Goal: Information Seeking & Learning: Understand process/instructions

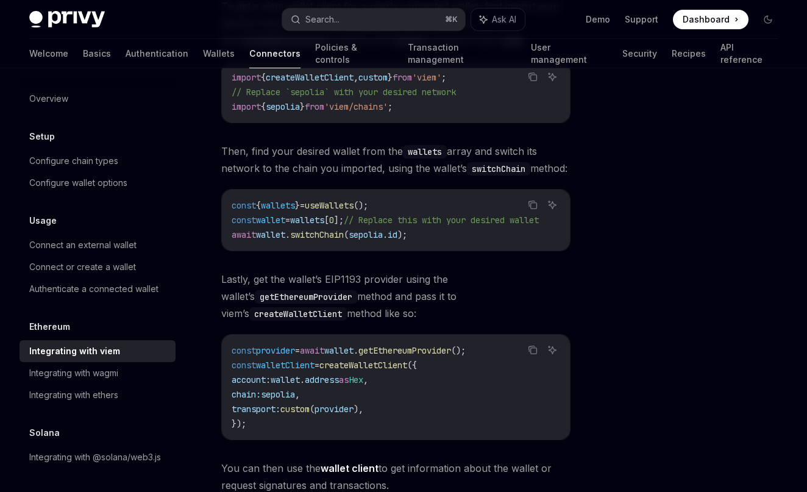
scroll to position [222, 0]
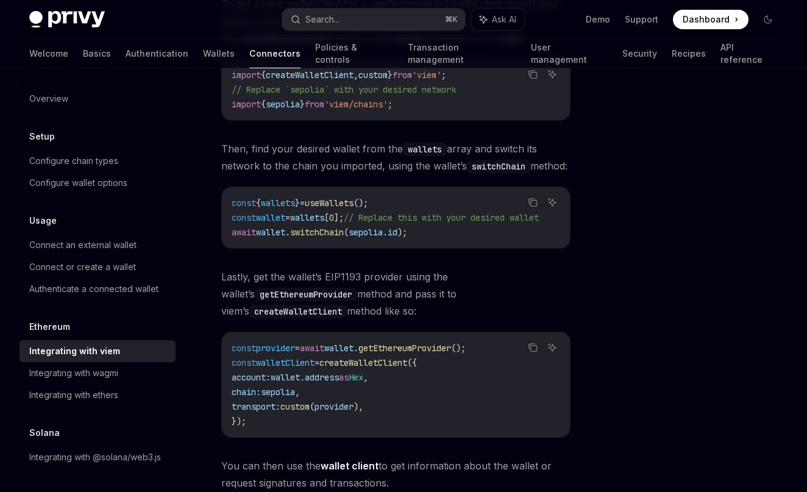
click at [361, 319] on span "Lastly, get the wallet’s EIP1193 provider using the wallet’s getEthereumProvide…" at bounding box center [395, 293] width 349 height 51
click at [373, 319] on span "Lastly, get the wallet’s EIP1193 provider using the wallet’s getEthereumProvide…" at bounding box center [395, 293] width 349 height 51
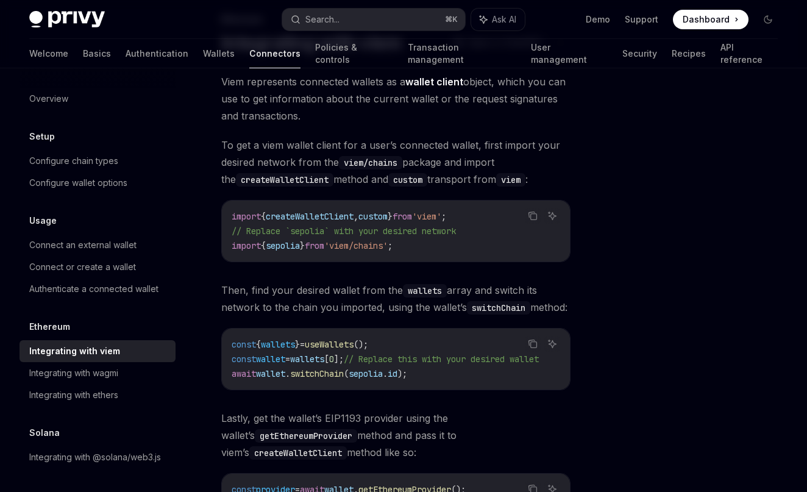
scroll to position [58, 0]
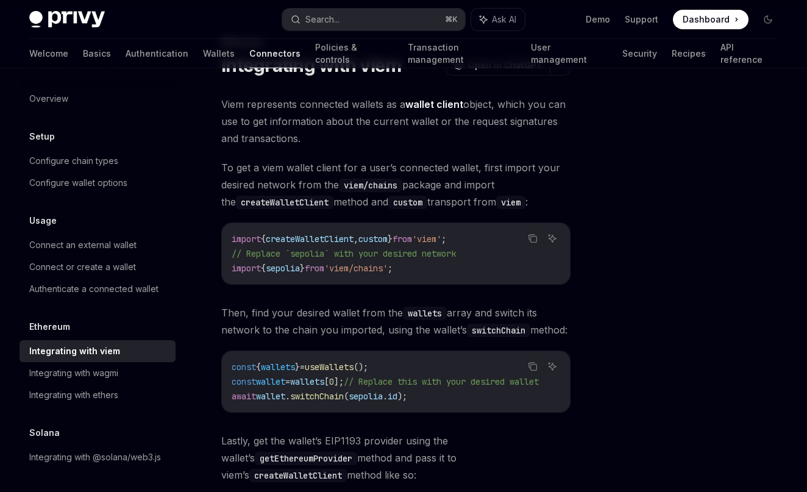
click at [377, 327] on span "Then, find your desired wallet from the wallets array and switch its network to…" at bounding box center [395, 321] width 349 height 34
click at [384, 338] on span "Then, find your desired wallet from the wallets array and switch its network to…" at bounding box center [395, 321] width 349 height 34
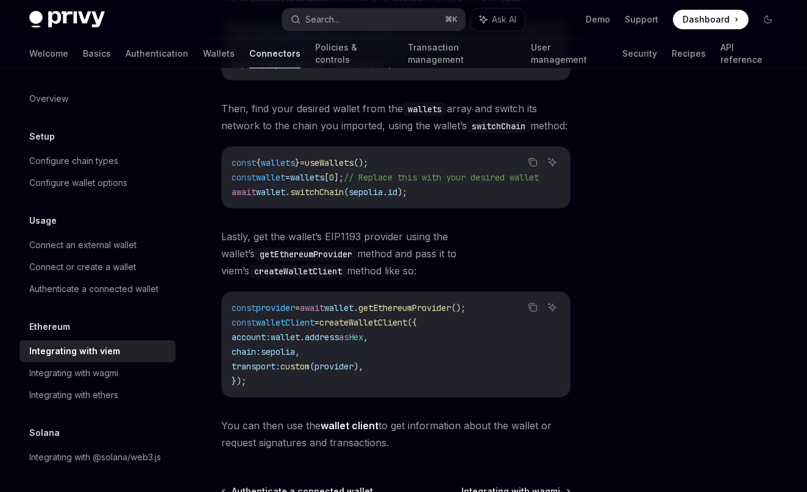
scroll to position [372, 0]
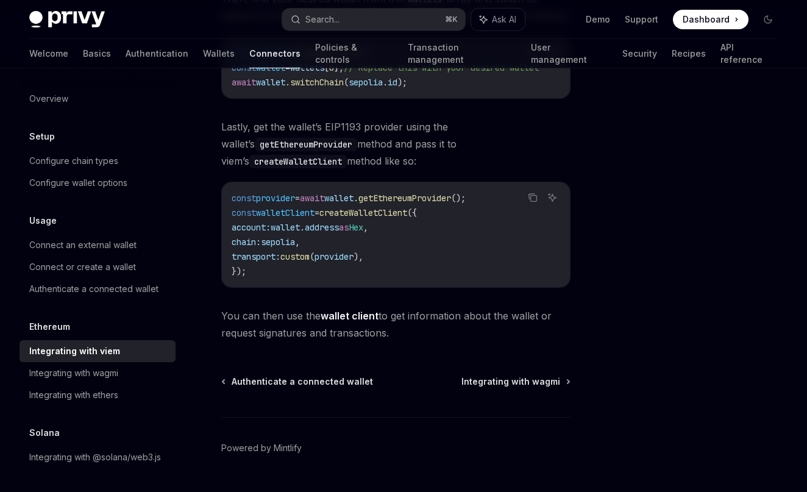
click at [404, 341] on span "You can then use the wallet client to get information about the wallet or reque…" at bounding box center [395, 324] width 349 height 34
click at [418, 338] on span "You can then use the wallet client to get information about the wallet or reque…" at bounding box center [395, 324] width 349 height 34
click at [431, 337] on span "You can then use the wallet client to get information about the wallet or reque…" at bounding box center [395, 324] width 349 height 34
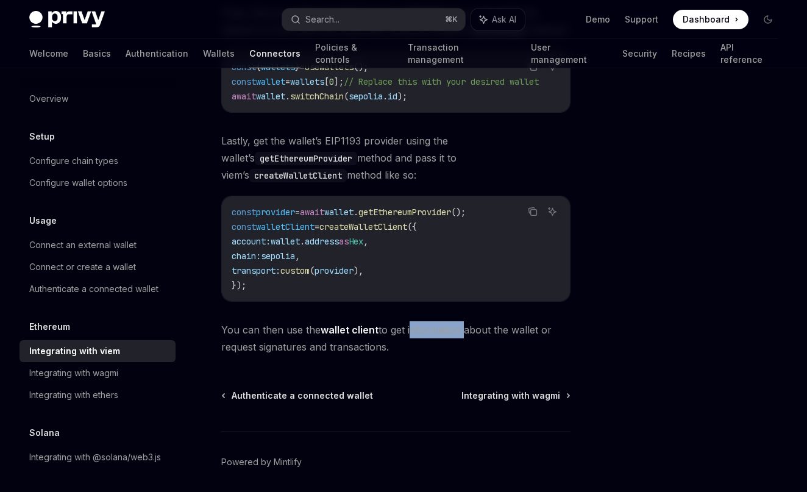
scroll to position [357, 0]
click at [533, 217] on icon "Copy the contents from the code block" at bounding box center [533, 212] width 10 height 10
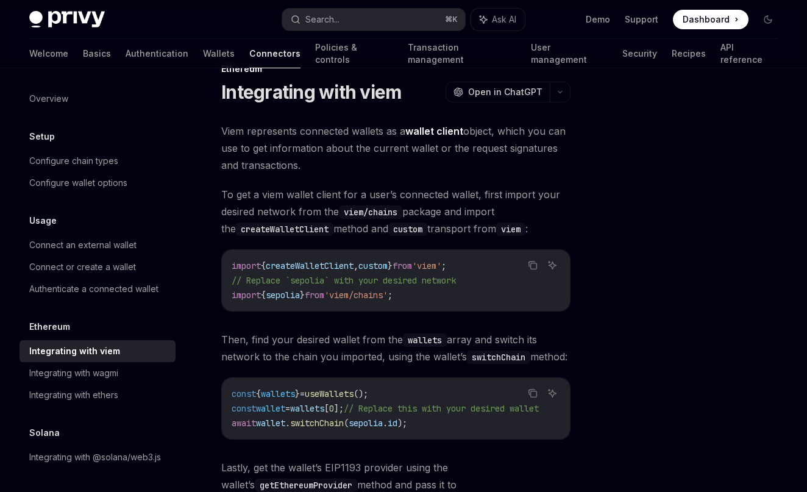
scroll to position [0, 0]
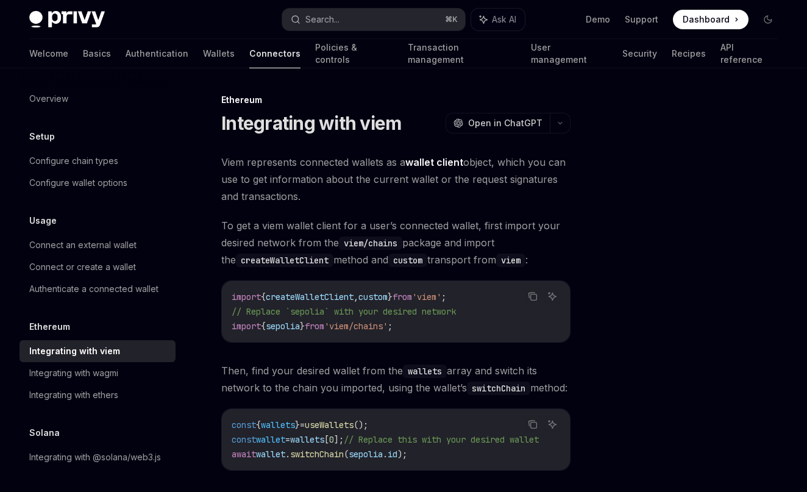
click at [326, 165] on span "Viem represents connected wallets as a wallet client object, which you can use …" at bounding box center [395, 179] width 349 height 51
click at [388, 193] on span "Viem represents connected wallets as a wallet client object, which you can use …" at bounding box center [395, 179] width 349 height 51
click at [536, 166] on span "Viem represents connected wallets as a wallet client object, which you can use …" at bounding box center [395, 179] width 349 height 51
click at [344, 199] on span "Viem represents connected wallets as a wallet client object, which you can use …" at bounding box center [395, 179] width 349 height 51
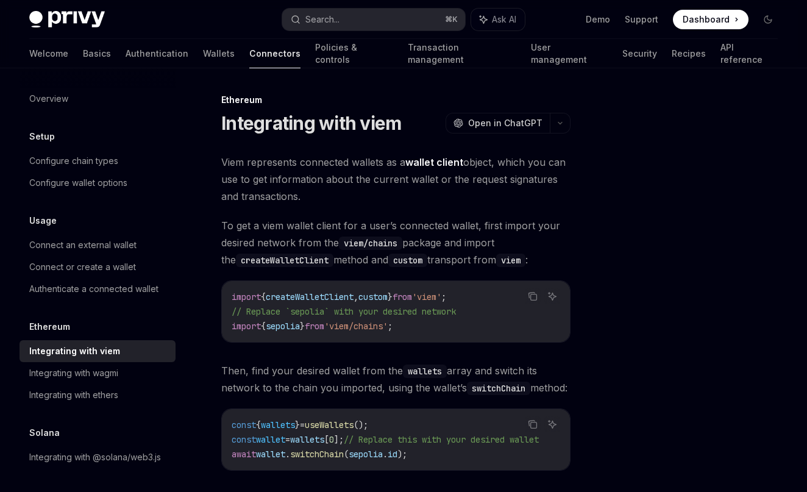
click at [322, 174] on span "Viem represents connected wallets as a wallet client object, which you can use …" at bounding box center [395, 179] width 349 height 51
click at [286, 178] on span "Viem represents connected wallets as a wallet client object, which you can use …" at bounding box center [395, 179] width 349 height 51
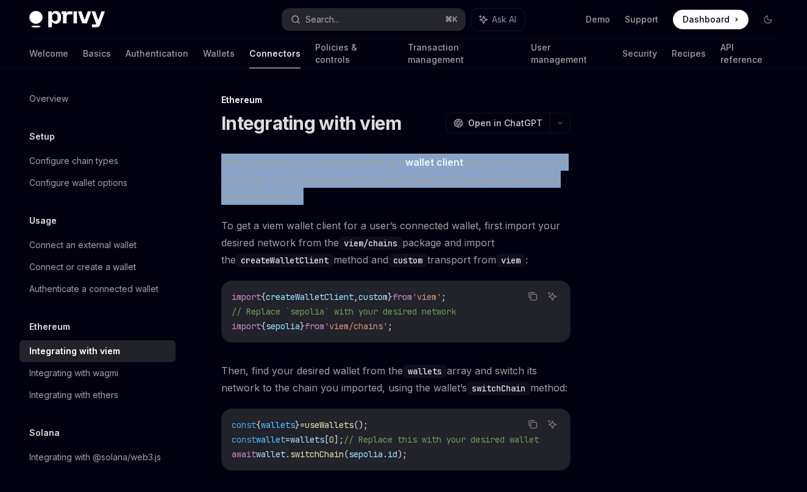
click at [380, 184] on span "Viem represents connected wallets as a wallet client object, which you can use …" at bounding box center [395, 179] width 349 height 51
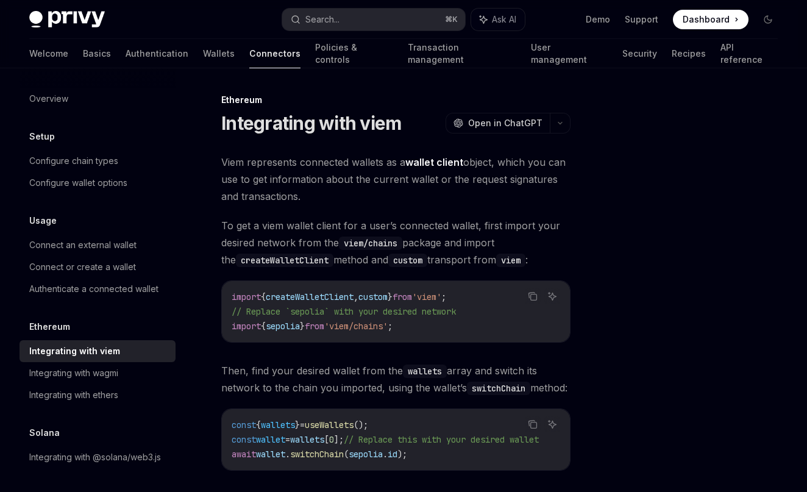
click at [391, 182] on span "Viem represents connected wallets as a wallet client object, which you can use …" at bounding box center [395, 179] width 349 height 51
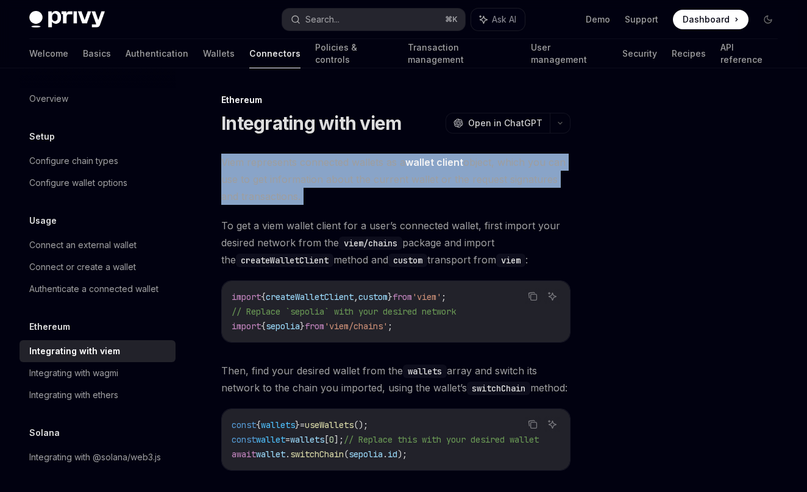
click at [382, 200] on span "Viem represents connected wallets as a wallet client object, which you can use …" at bounding box center [395, 179] width 349 height 51
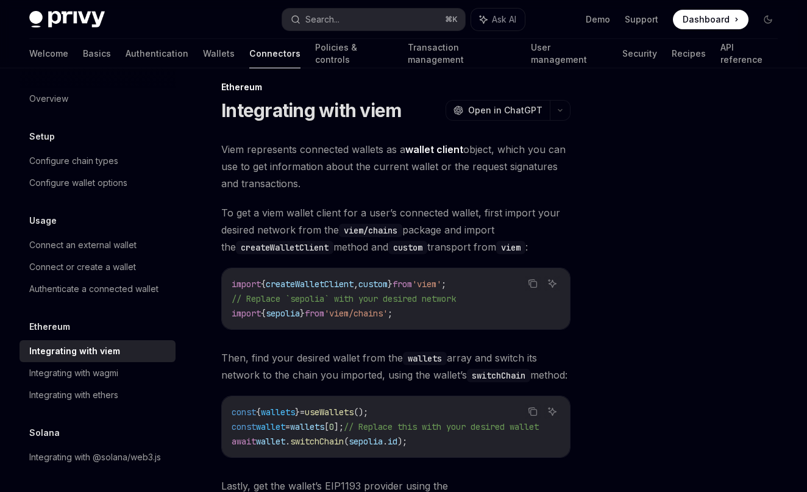
scroll to position [10, 0]
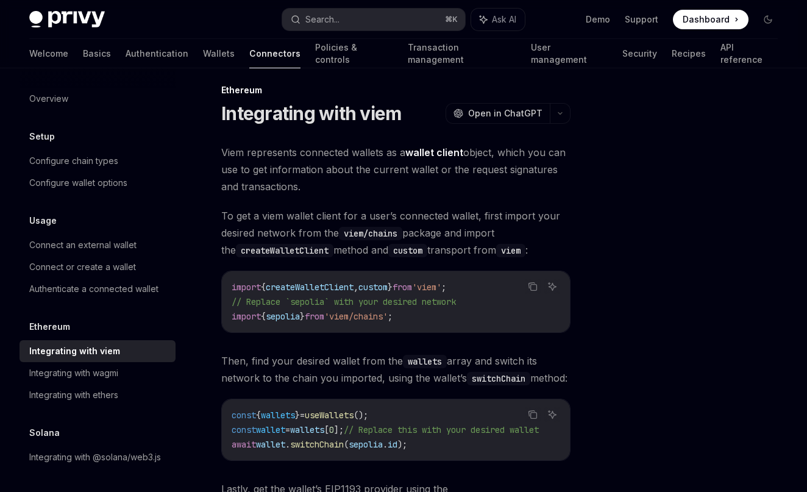
click at [330, 219] on span "To get a viem wallet client for a user’s connected wallet, first import your de…" at bounding box center [395, 232] width 349 height 51
click at [391, 214] on span "To get a viem wallet client for a user’s connected wallet, first import your de…" at bounding box center [395, 232] width 349 height 51
click at [370, 218] on span "To get a viem wallet client for a user’s connected wallet, first import your de…" at bounding box center [395, 232] width 349 height 51
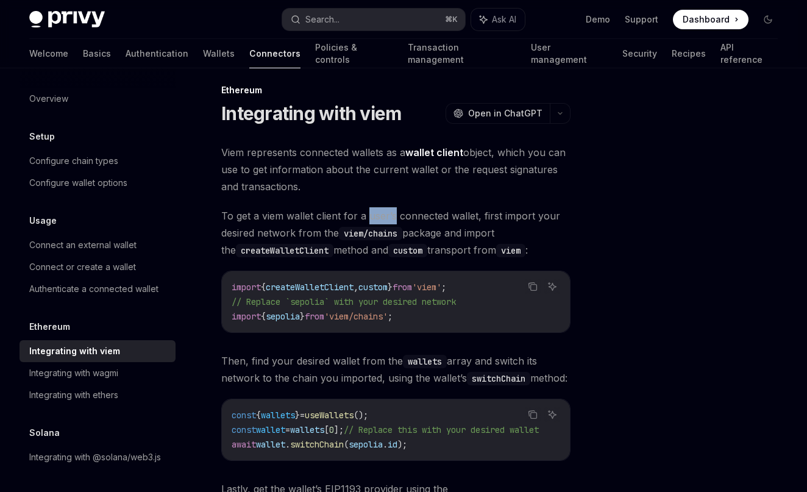
click at [416, 215] on span "To get a viem wallet client for a user’s connected wallet, first import your de…" at bounding box center [395, 232] width 349 height 51
click at [477, 216] on span "To get a viem wallet client for a user’s connected wallet, first import your de…" at bounding box center [395, 232] width 349 height 51
click at [522, 216] on span "To get a viem wallet client for a user’s connected wallet, first import your de…" at bounding box center [395, 232] width 349 height 51
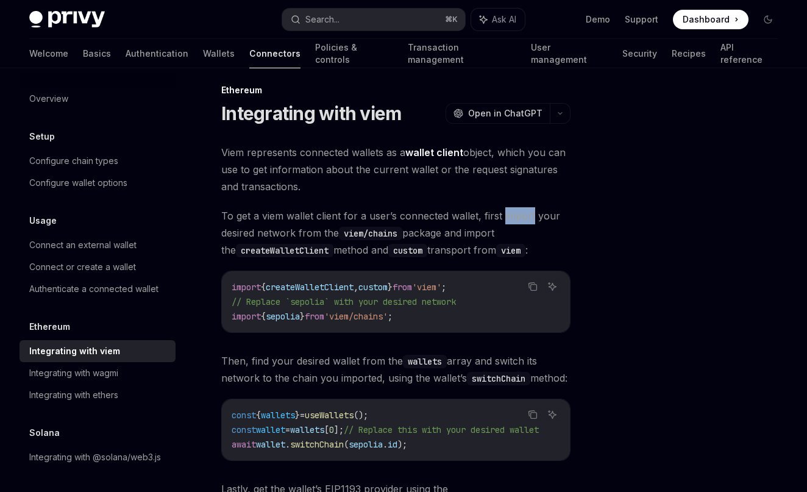
click at [279, 231] on span "To get a viem wallet client for a user’s connected wallet, first import your de…" at bounding box center [395, 232] width 349 height 51
click at [305, 232] on span "To get a viem wallet client for a user’s connected wallet, first import your de…" at bounding box center [395, 232] width 349 height 51
click at [354, 215] on span "To get a viem wallet client for a user’s connected wallet, first import your de…" at bounding box center [395, 232] width 349 height 51
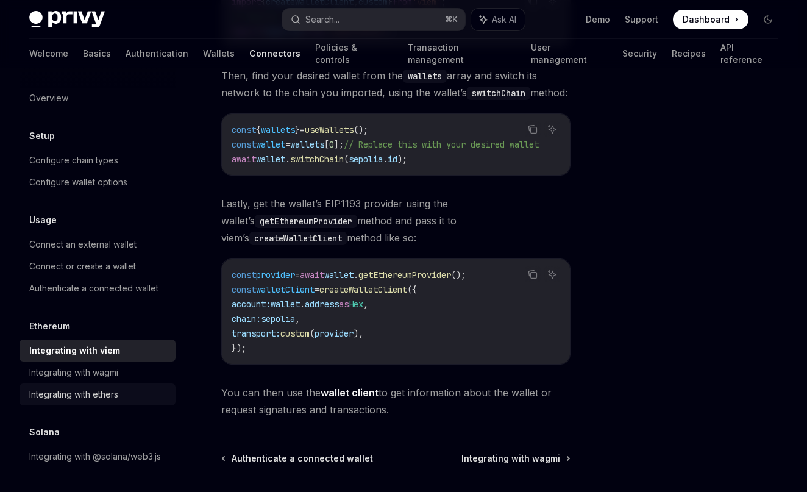
scroll to position [292, 0]
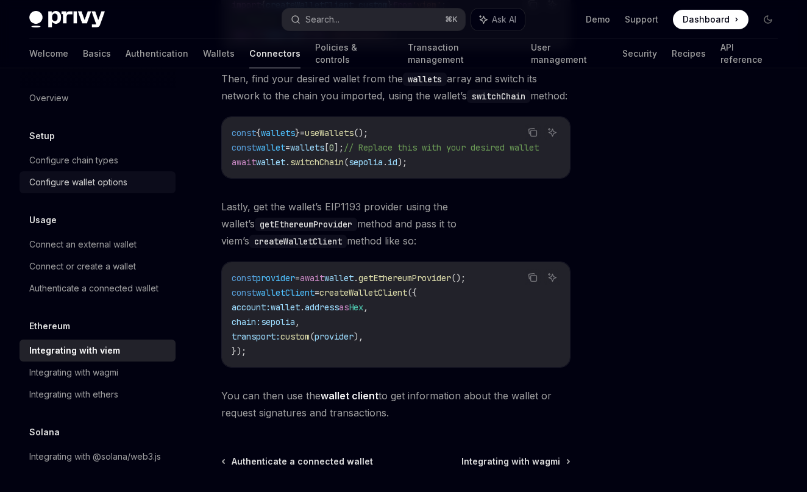
click at [83, 180] on div "Configure wallet options" at bounding box center [78, 182] width 98 height 15
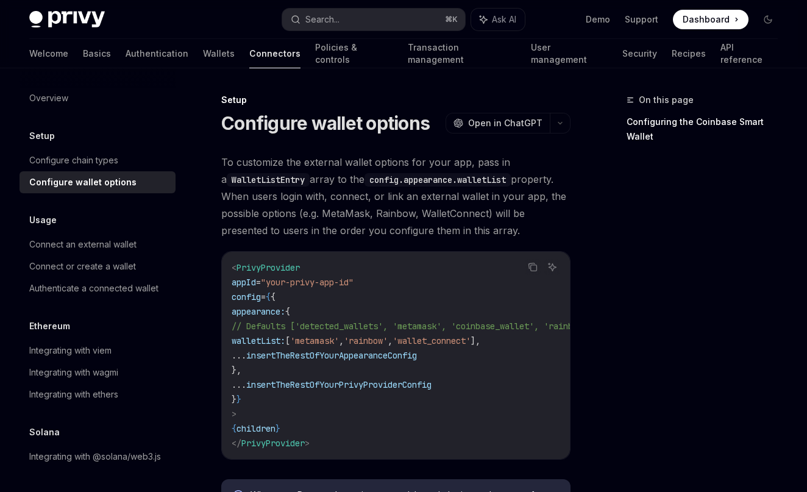
click at [370, 161] on span "To customize the external wallet options for your app, pass in a WalletListEntr…" at bounding box center [395, 196] width 349 height 85
click at [395, 161] on span "To customize the external wallet options for your app, pass in a WalletListEntr…" at bounding box center [395, 196] width 349 height 85
click at [436, 164] on span "To customize the external wallet options for your app, pass in a WalletListEntr…" at bounding box center [395, 196] width 349 height 85
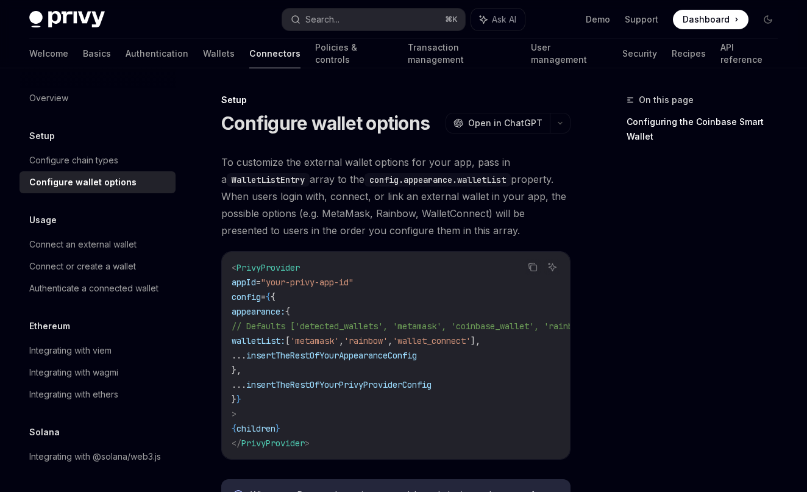
click at [436, 164] on span "To customize the external wallet options for your app, pass in a WalletListEntr…" at bounding box center [395, 196] width 349 height 85
click at [362, 231] on span "To customize the external wallet options for your app, pass in a WalletListEntr…" at bounding box center [395, 196] width 349 height 85
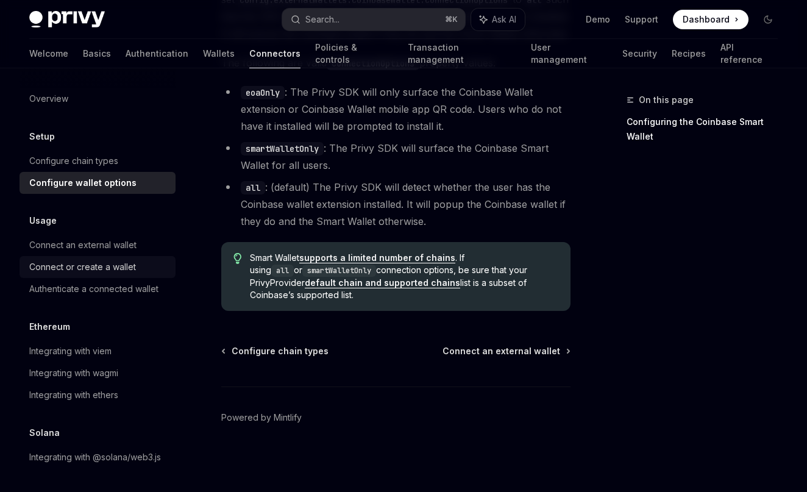
click at [86, 267] on div "Connect or create a wallet" at bounding box center [82, 267] width 107 height 15
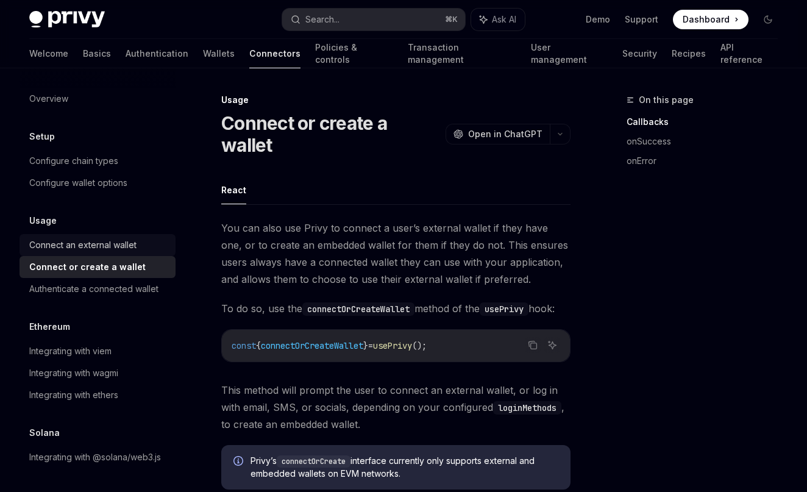
click at [87, 245] on div "Connect an external wallet" at bounding box center [82, 245] width 107 height 15
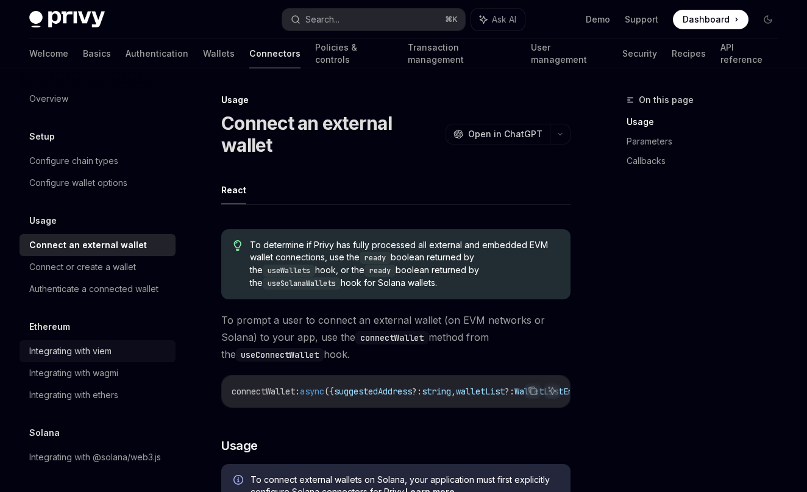
click at [76, 352] on div "Integrating with viem" at bounding box center [70, 351] width 82 height 15
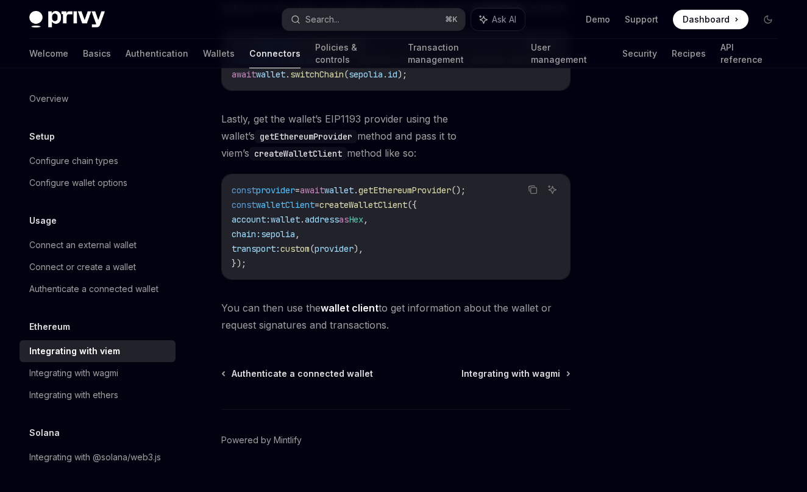
scroll to position [419, 0]
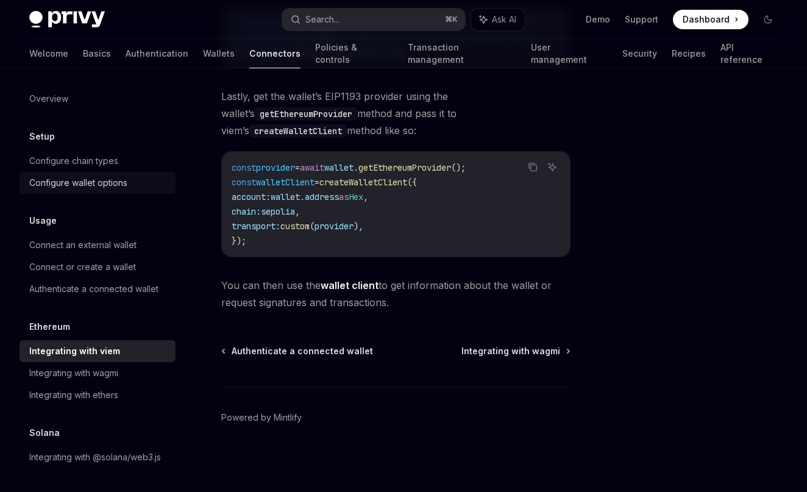
click at [82, 183] on div "Configure wallet options" at bounding box center [78, 182] width 98 height 15
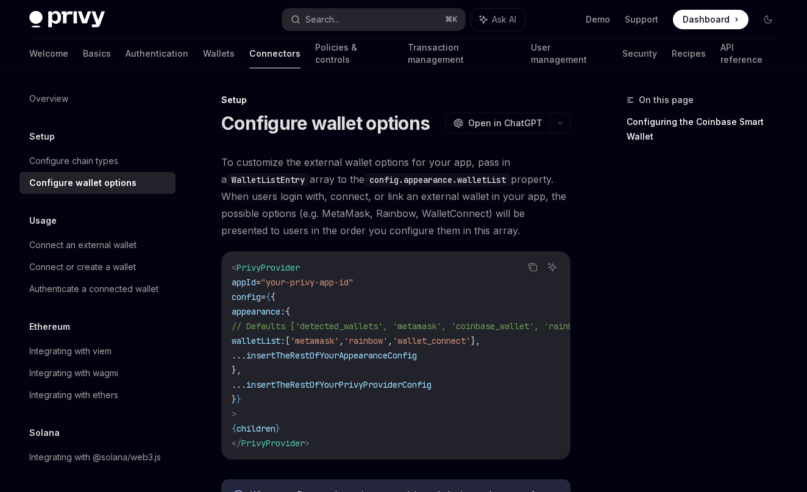
click at [388, 322] on span "// Defaults ['detected_wallets', 'metamask', 'coinbase_wallet', 'rainbow', 'wal…" at bounding box center [456, 326] width 448 height 11
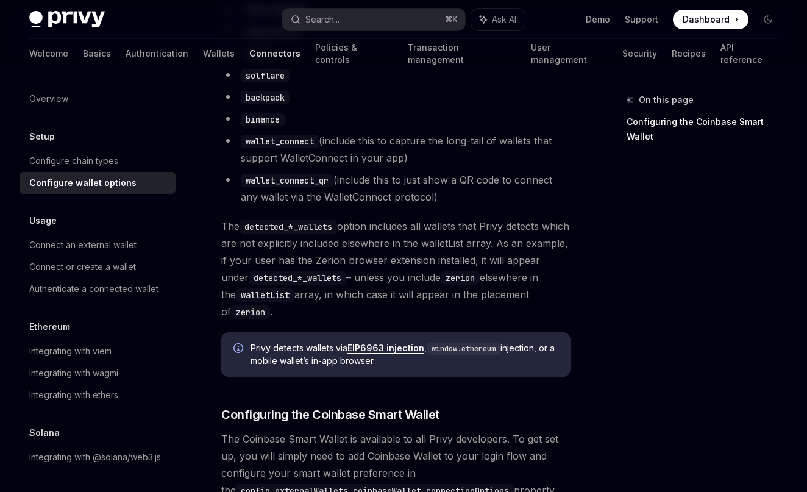
scroll to position [1072, 0]
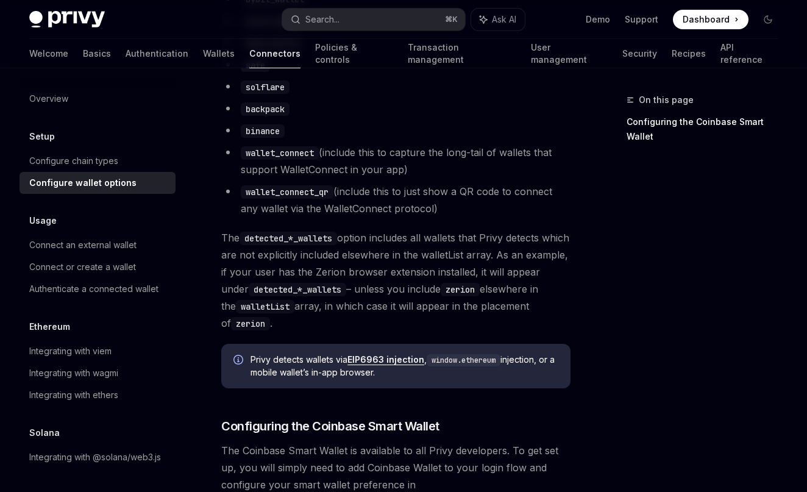
click at [491, 236] on span "The detected_*_wallets option includes all wallets that Privy detects which are…" at bounding box center [395, 280] width 349 height 102
click at [312, 255] on span "The detected_*_wallets option includes all wallets that Privy detects which are…" at bounding box center [395, 280] width 349 height 102
click at [349, 256] on span "The detected_*_wallets option includes all wallets that Privy detects which are…" at bounding box center [395, 280] width 349 height 102
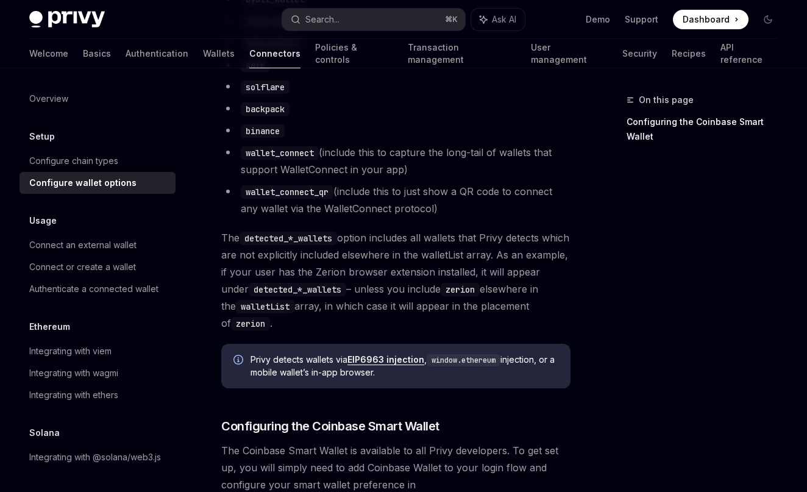
click at [349, 256] on span "The detected_*_wallets option includes all wallets that Privy detects which are…" at bounding box center [395, 280] width 349 height 102
click at [402, 257] on span "The detected_*_wallets option includes all wallets that Privy detects which are…" at bounding box center [395, 280] width 349 height 102
click at [456, 257] on span "The detected_*_wallets option includes all wallets that Privy detects which are…" at bounding box center [395, 280] width 349 height 102
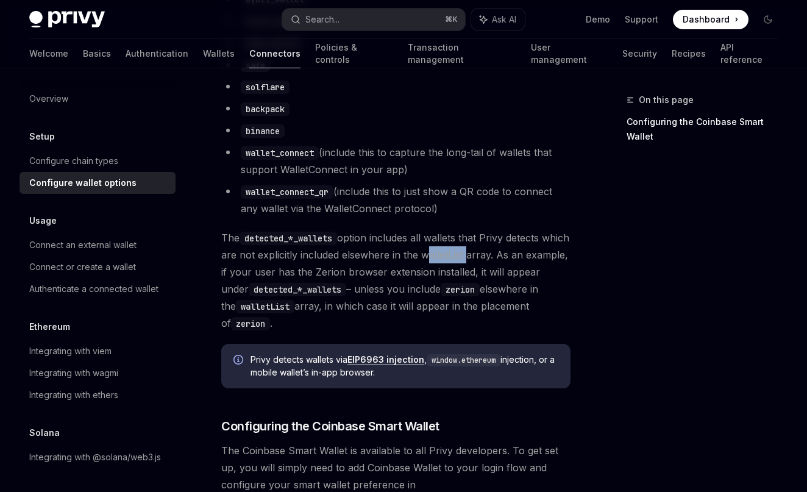
click at [505, 256] on span "The detected_*_wallets option includes all wallets that Privy detects which are…" at bounding box center [395, 280] width 349 height 102
click at [406, 255] on span "The detected_*_wallets option includes all wallets that Privy detects which are…" at bounding box center [395, 280] width 349 height 102
click at [392, 255] on span "The detected_*_wallets option includes all wallets that Privy detects which are…" at bounding box center [395, 280] width 349 height 102
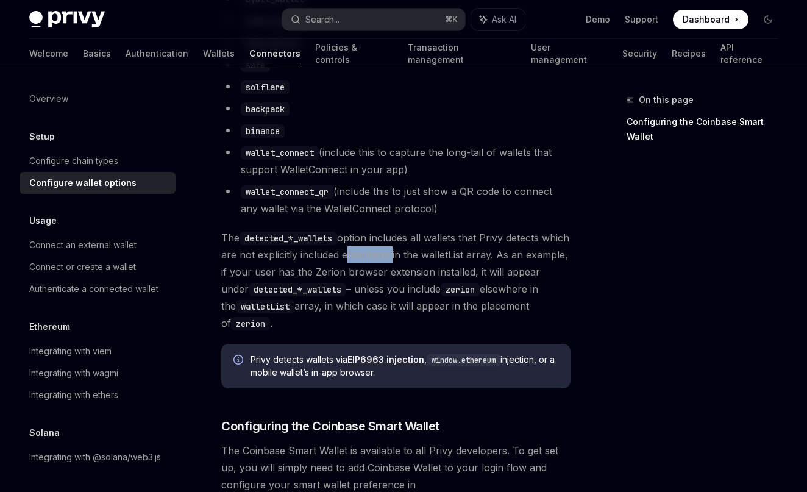
click at [372, 275] on span "The detected_*_wallets option includes all wallets that Privy detects which are…" at bounding box center [395, 280] width 349 height 102
click at [384, 312] on span "The detected_*_wallets option includes all wallets that Privy detects which are…" at bounding box center [395, 280] width 349 height 102
click at [380, 327] on span "The detected_*_wallets option includes all wallets that Privy detects which are…" at bounding box center [395, 280] width 349 height 102
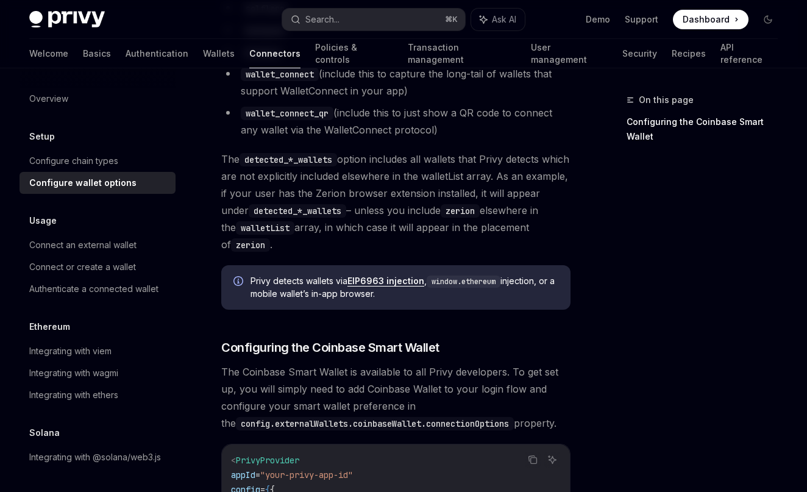
scroll to position [1141, 0]
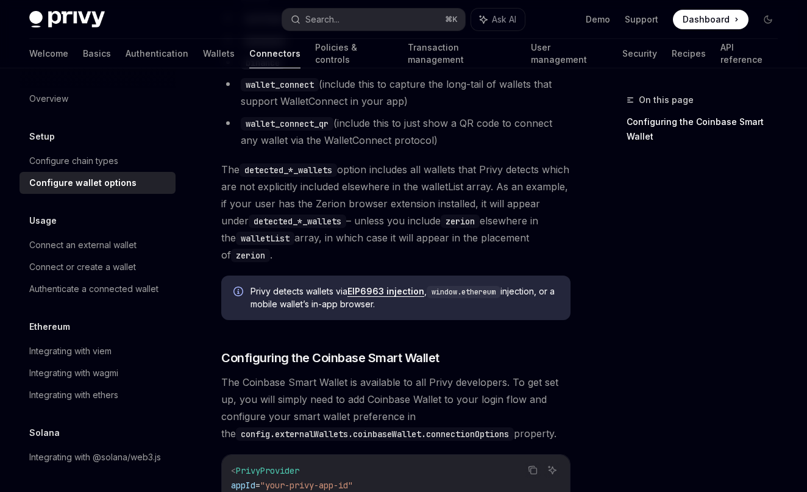
click at [386, 293] on link "EIP6963 injection" at bounding box center [385, 291] width 77 height 11
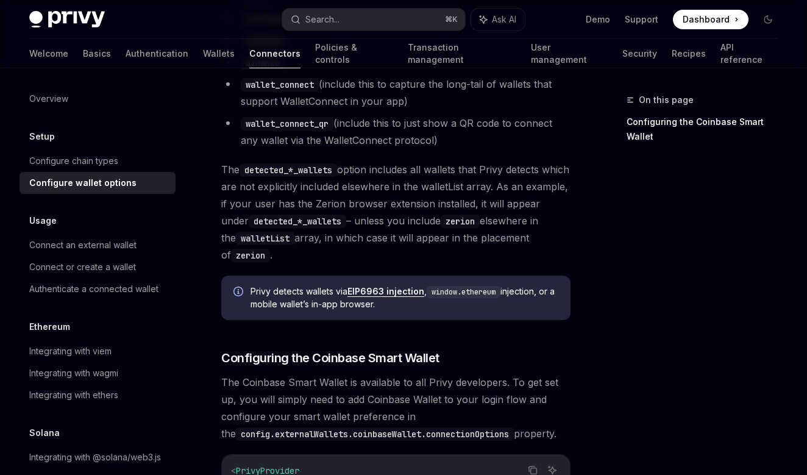
type textarea "*"
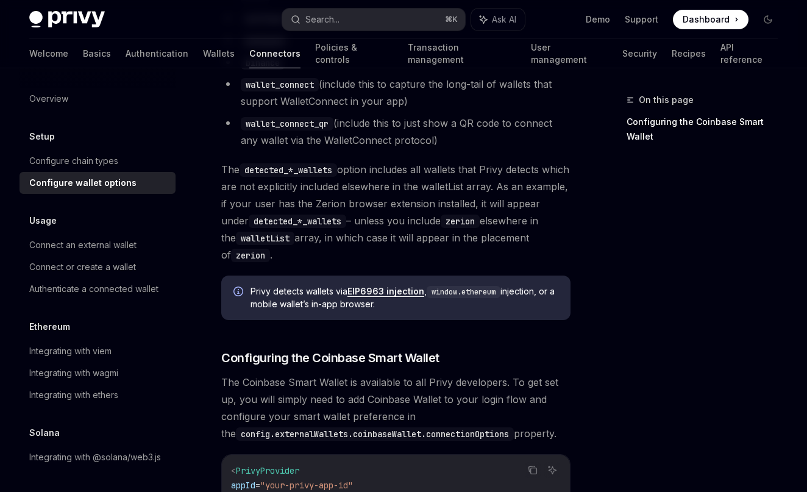
click at [378, 347] on div "To customize the external wallet options for your app, pass in a WalletListEntr…" at bounding box center [395, 52] width 349 height 2079
click at [387, 260] on span "The detected_*_wallets option includes all wallets that Privy detects which are…" at bounding box center [395, 212] width 349 height 102
drag, startPoint x: 345, startPoint y: 300, endPoint x: 424, endPoint y: 301, distance: 78.6
click at [424, 301] on span "Privy detects wallets via EIP6963 injection , window.ethereum injection, or a m…" at bounding box center [404, 297] width 308 height 25
click at [381, 275] on div "To customize the external wallet options for your app, pass in a WalletListEntr…" at bounding box center [395, 52] width 349 height 2079
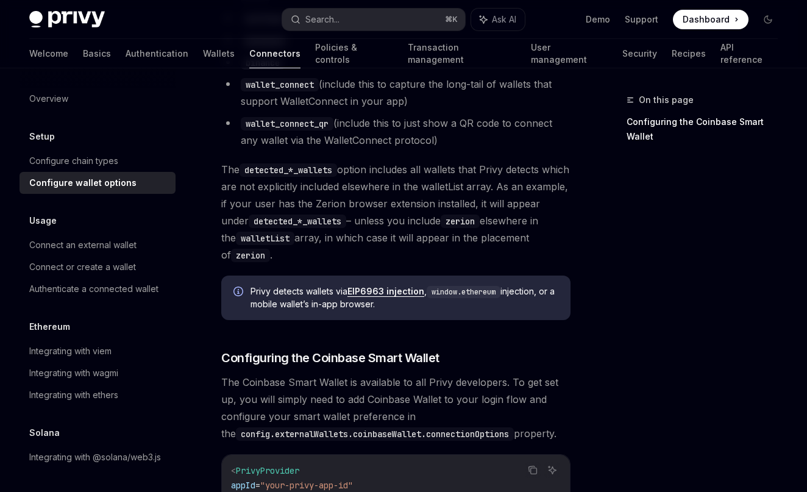
click at [394, 257] on span "The detected_*_wallets option includes all wallets that Privy detects which are…" at bounding box center [395, 212] width 349 height 102
click at [388, 256] on span "The detected_*_wallets option includes all wallets that Privy detects which are…" at bounding box center [395, 212] width 349 height 102
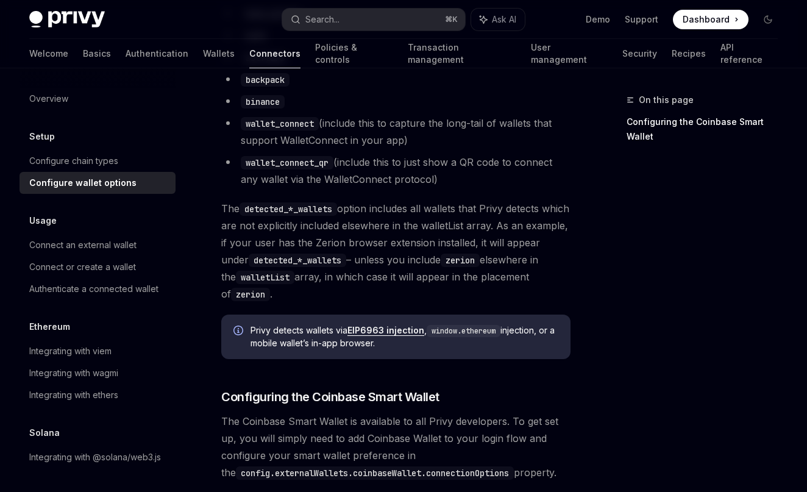
scroll to position [1094, 0]
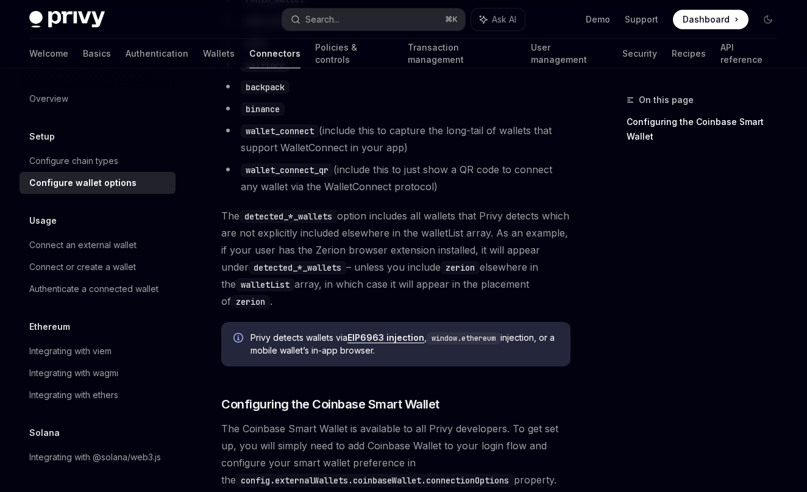
click at [392, 310] on span "The detected_*_wallets option includes all wallets that Privy detects which are…" at bounding box center [395, 258] width 349 height 102
click at [379, 302] on span "The detected_*_wallets option includes all wallets that Privy detects which are…" at bounding box center [395, 258] width 349 height 102
click at [388, 297] on span "The detected_*_wallets option includes all wallets that Privy detects which are…" at bounding box center [395, 258] width 349 height 102
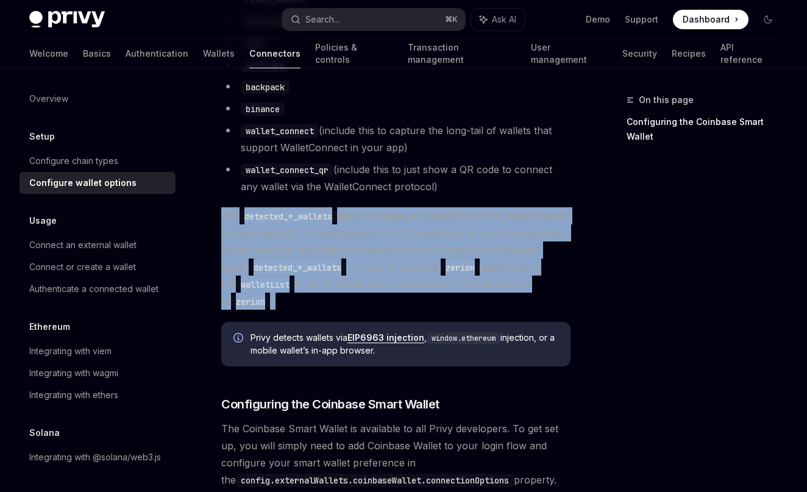
click at [382, 305] on span "The detected_*_wallets option includes all wallets that Privy detects which are…" at bounding box center [395, 258] width 349 height 102
